Goal: Transaction & Acquisition: Purchase product/service

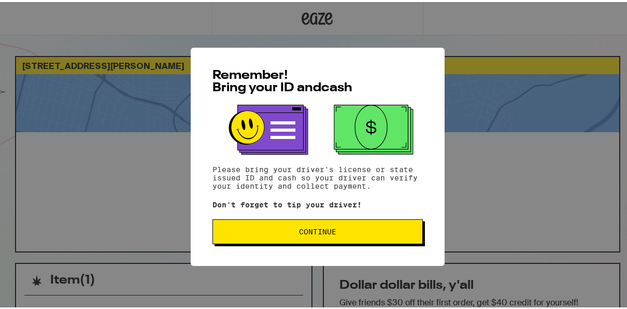
click at [336, 227] on button "Continue" at bounding box center [318, 229] width 211 height 25
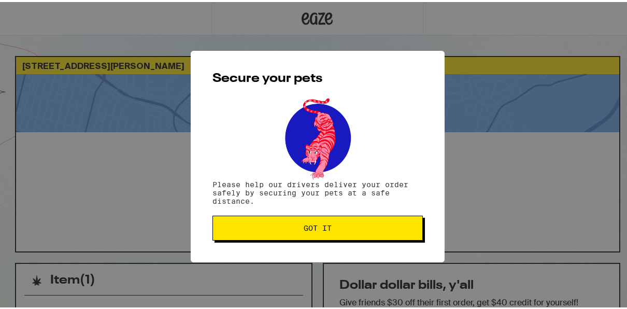
click at [336, 227] on span "Got it" at bounding box center [317, 225] width 193 height 7
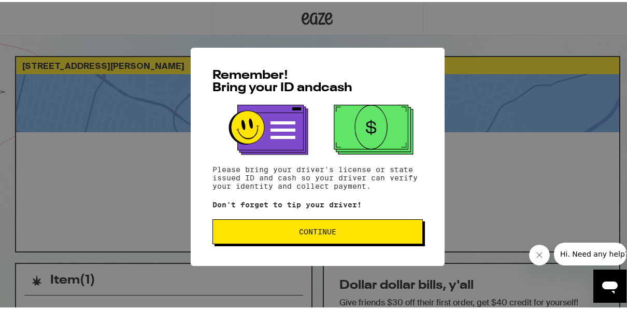
click at [283, 236] on button "Continue" at bounding box center [318, 229] width 211 height 25
